Goal: Task Accomplishment & Management: Use online tool/utility

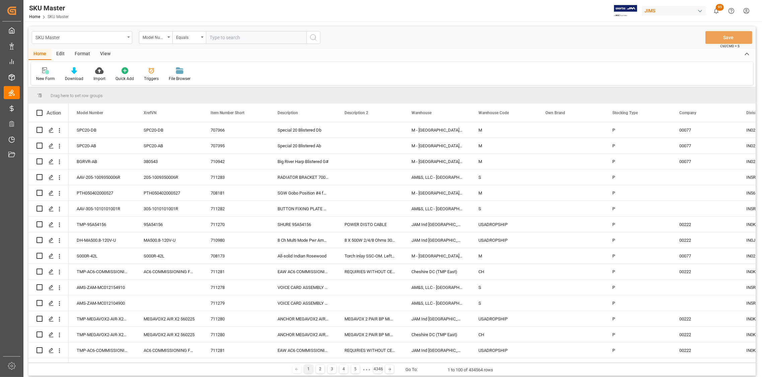
click at [128, 38] on icon "open menu" at bounding box center [128, 37] width 3 height 1
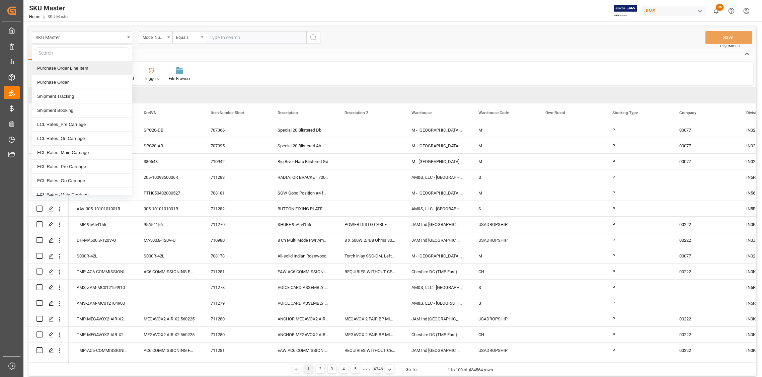
click at [154, 53] on div "Home Edit Format View" at bounding box center [392, 54] width 728 height 11
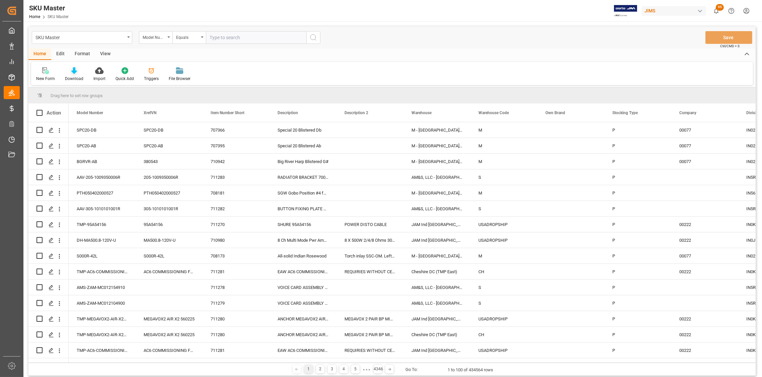
click at [75, 72] on icon at bounding box center [74, 70] width 6 height 7
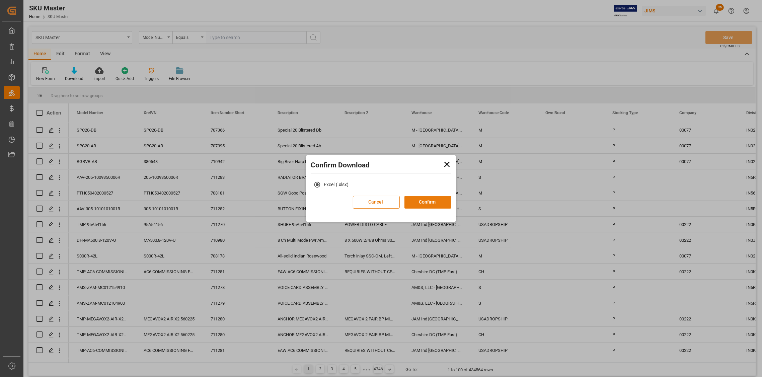
click at [418, 203] on button "Confirm" at bounding box center [428, 202] width 47 height 13
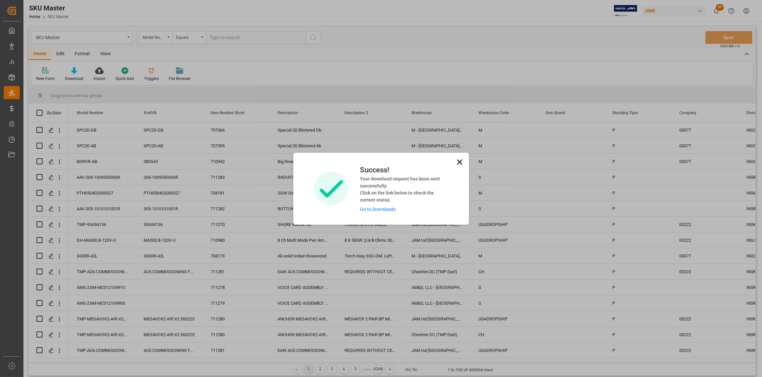
click at [457, 160] on icon at bounding box center [459, 161] width 5 height 5
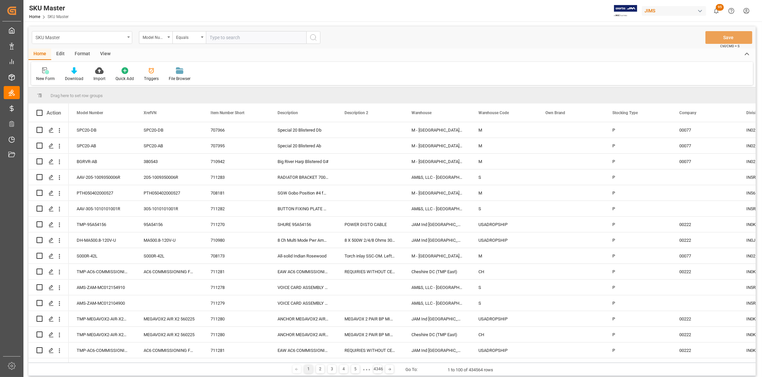
click at [126, 36] on div "SKU Master" at bounding box center [82, 37] width 100 height 13
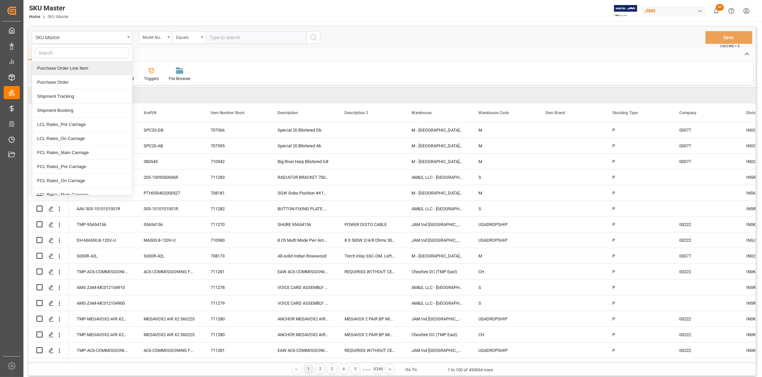
click at [56, 64] on div "Purchase Order Line Item" at bounding box center [82, 68] width 100 height 14
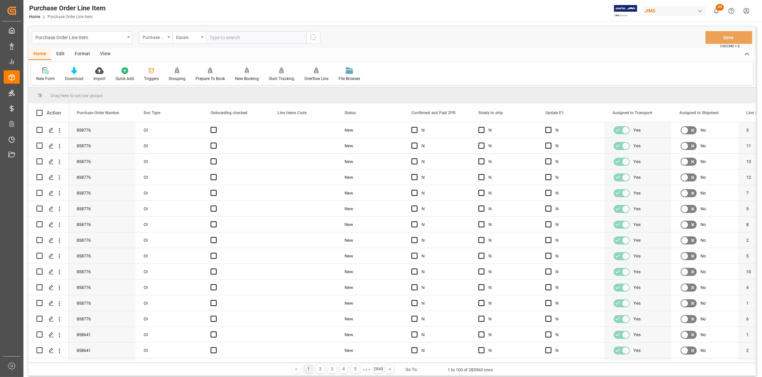
click at [73, 76] on div "Download" at bounding box center [74, 79] width 18 height 6
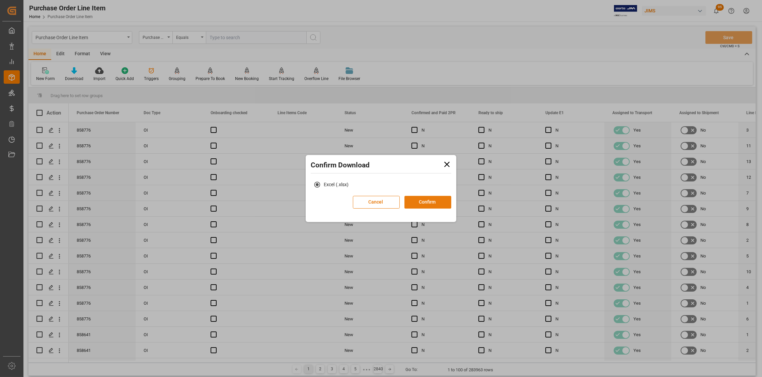
click at [433, 200] on button "Confirm" at bounding box center [428, 202] width 47 height 13
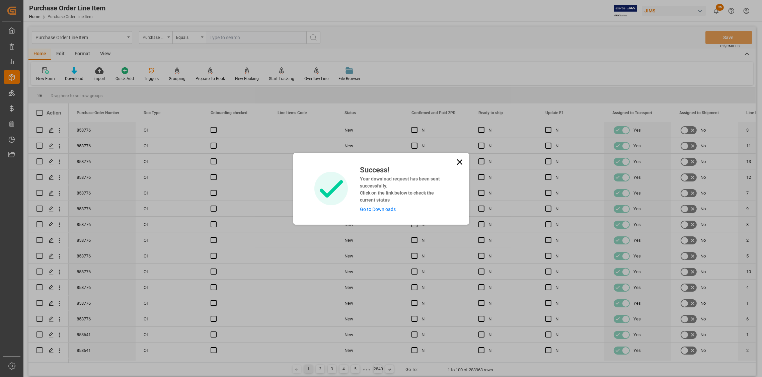
click at [462, 161] on icon at bounding box center [459, 161] width 9 height 9
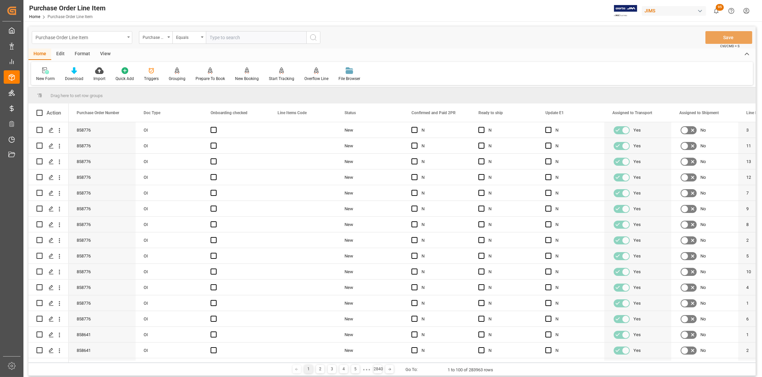
click at [126, 37] on div "Purchase Order Line Item" at bounding box center [82, 37] width 100 height 13
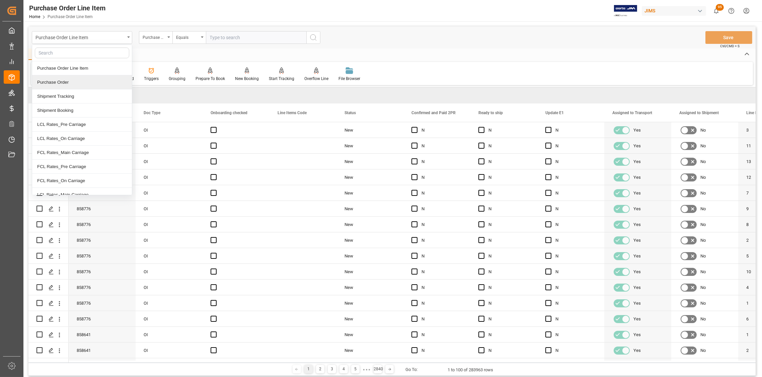
click at [61, 83] on div "Purchase Order" at bounding box center [82, 82] width 100 height 14
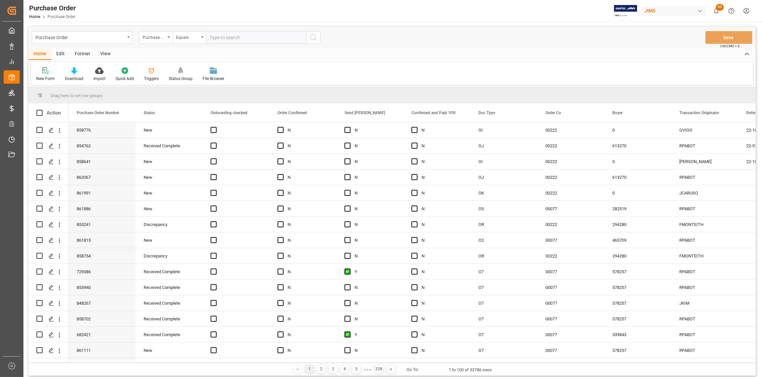
click at [72, 72] on icon at bounding box center [74, 70] width 6 height 7
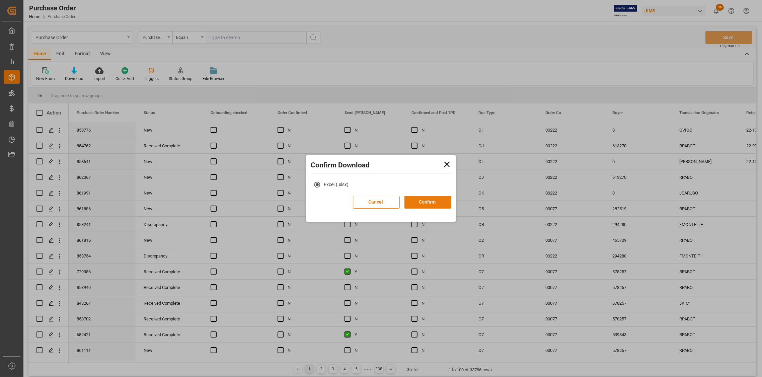
click at [420, 204] on button "Confirm" at bounding box center [428, 202] width 47 height 13
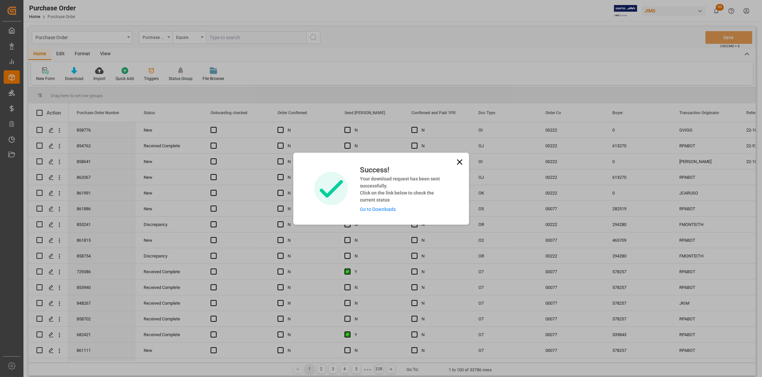
click at [455, 163] on icon at bounding box center [459, 161] width 9 height 9
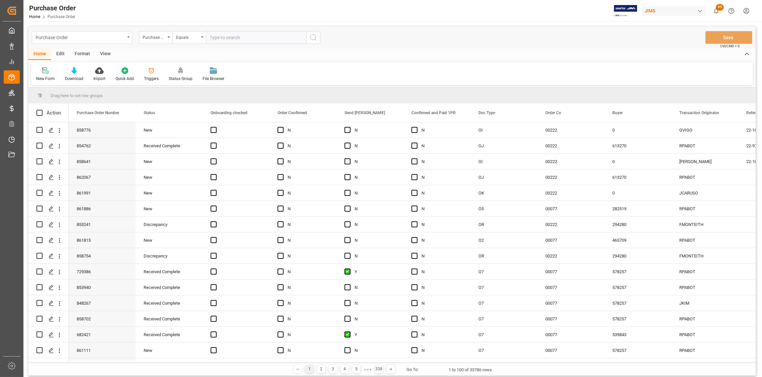
click at [129, 38] on icon "open menu" at bounding box center [128, 37] width 3 height 1
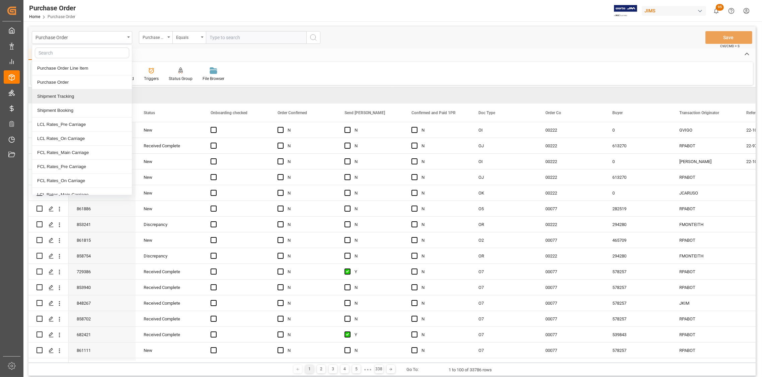
click at [75, 96] on div "Shipment Tracking" at bounding box center [82, 96] width 100 height 14
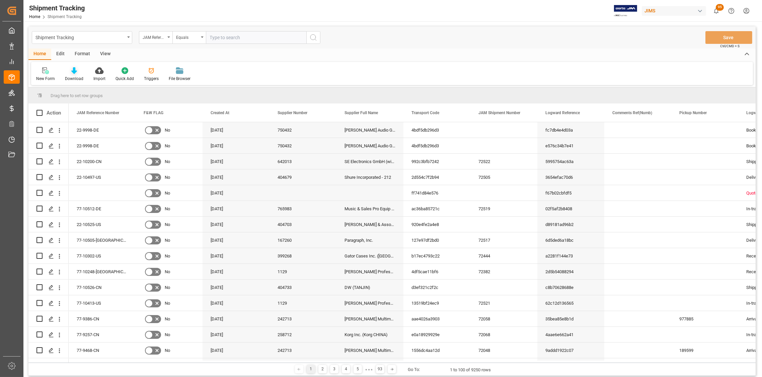
click at [72, 77] on div "Download" at bounding box center [74, 79] width 18 height 6
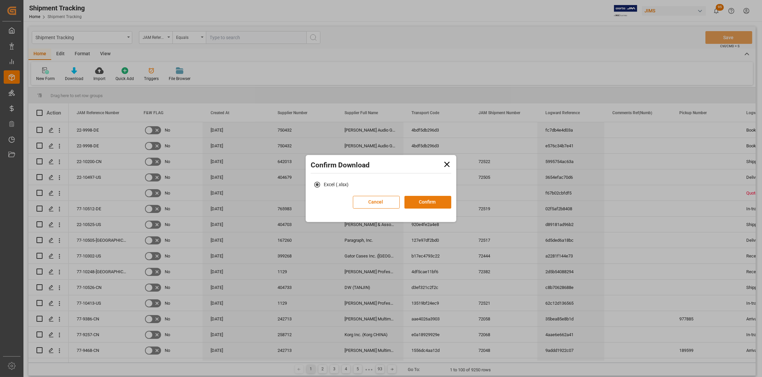
click at [426, 202] on button "Confirm" at bounding box center [428, 202] width 47 height 13
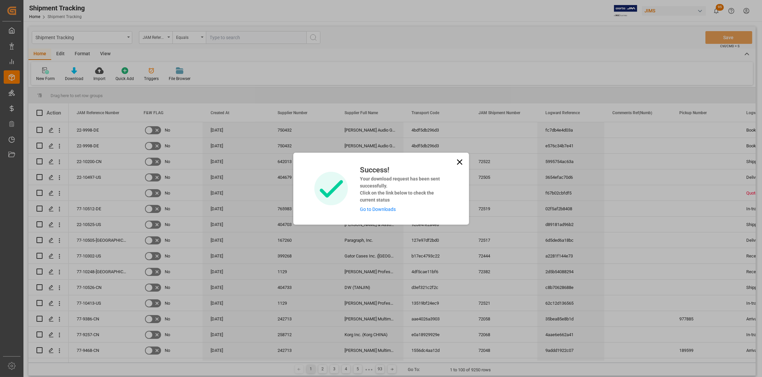
drag, startPoint x: 458, startPoint y: 164, endPoint x: 328, endPoint y: 149, distance: 130.5
click at [457, 164] on icon at bounding box center [459, 161] width 9 height 9
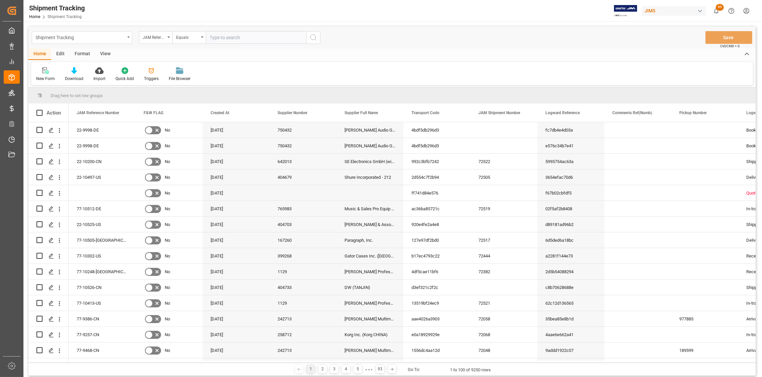
click at [130, 37] on div "Shipment Tracking" at bounding box center [82, 37] width 100 height 13
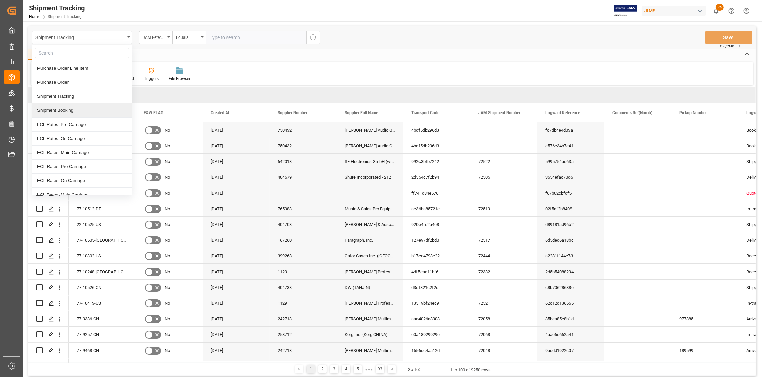
click at [60, 114] on div "Shipment Booking" at bounding box center [82, 111] width 100 height 14
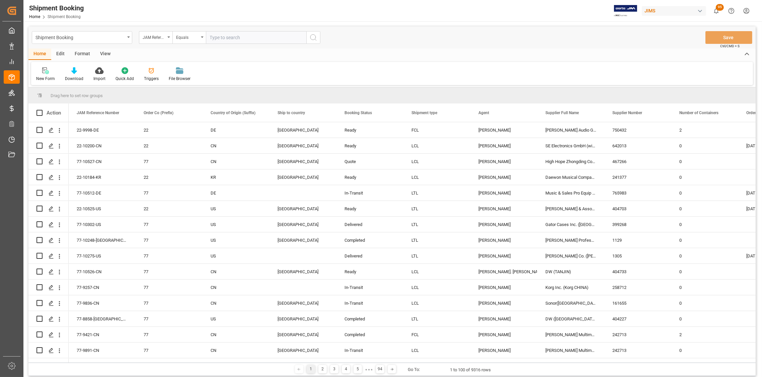
click at [73, 76] on div "Download" at bounding box center [74, 79] width 18 height 6
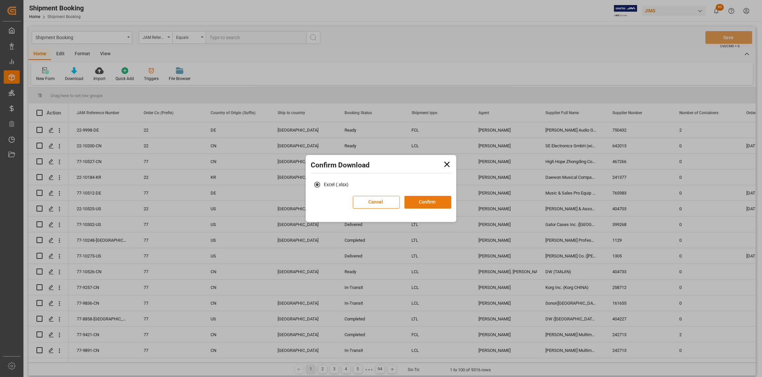
click at [434, 206] on button "Confirm" at bounding box center [428, 202] width 47 height 13
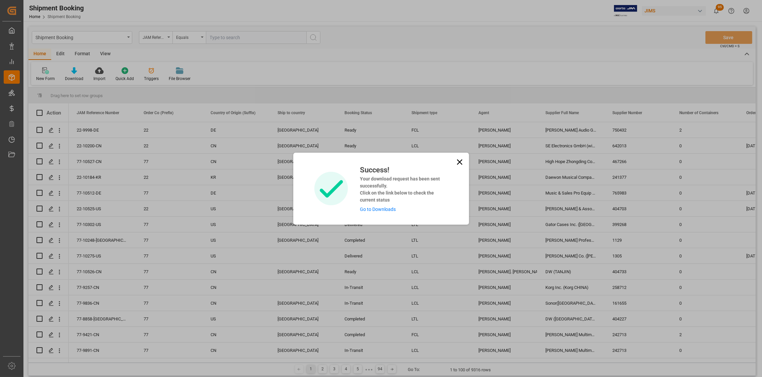
click at [370, 209] on link "Go to Downloads" at bounding box center [378, 209] width 36 height 5
